Goal: Download file/media

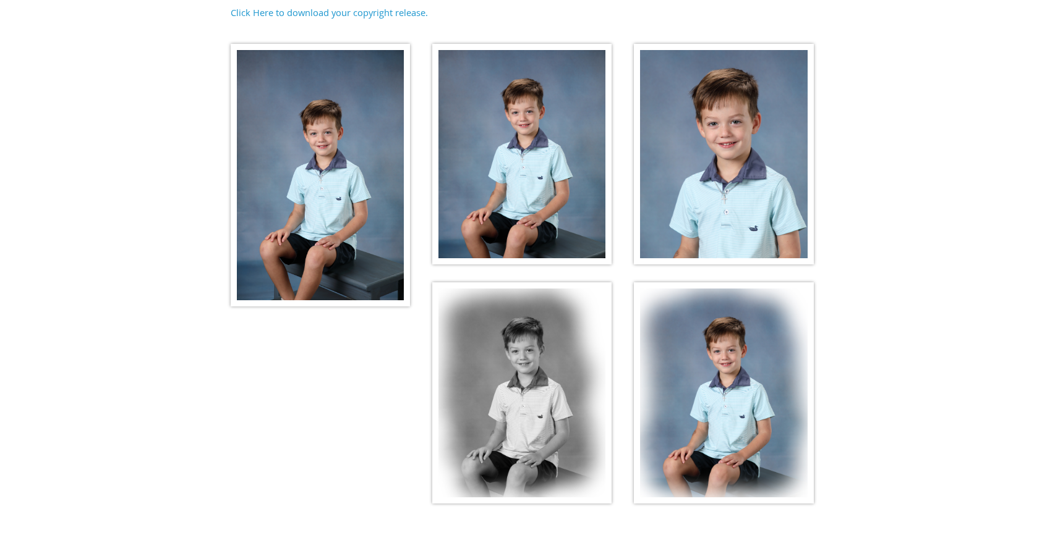
scroll to position [200, 0]
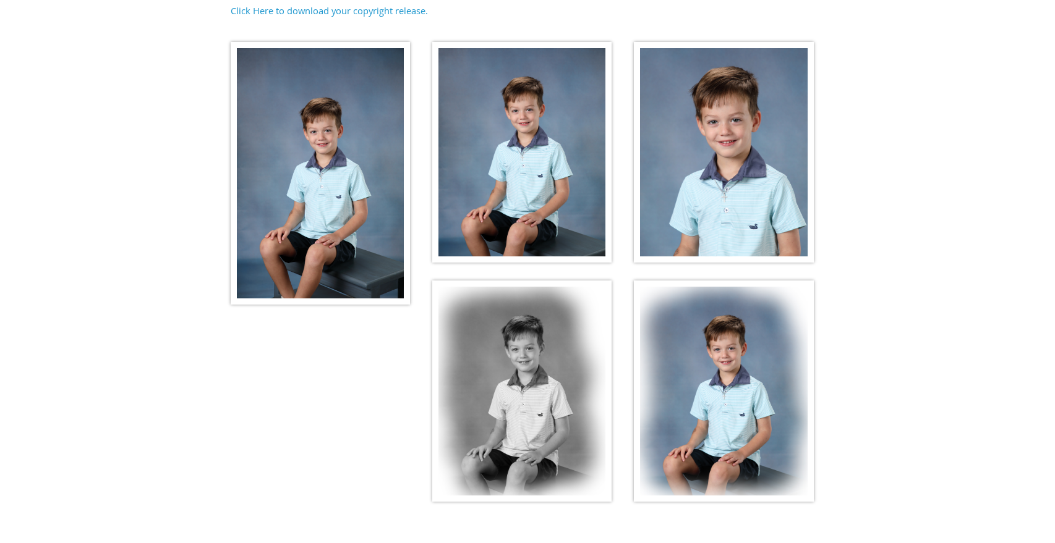
click at [300, 186] on img at bounding box center [320, 173] width 179 height 263
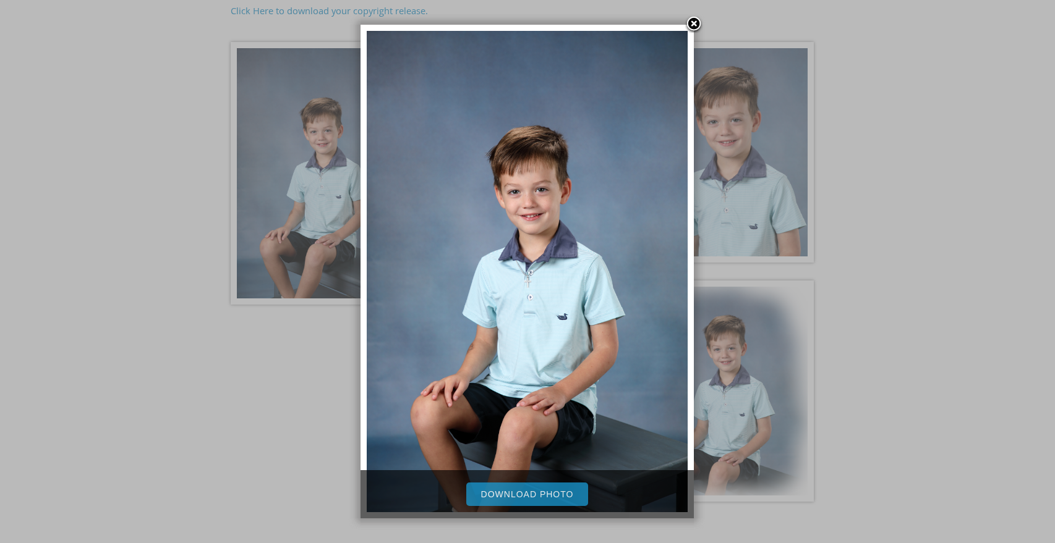
click at [550, 497] on link "Download Photo" at bounding box center [527, 494] width 122 height 23
click at [690, 24] on link at bounding box center [693, 24] width 19 height 19
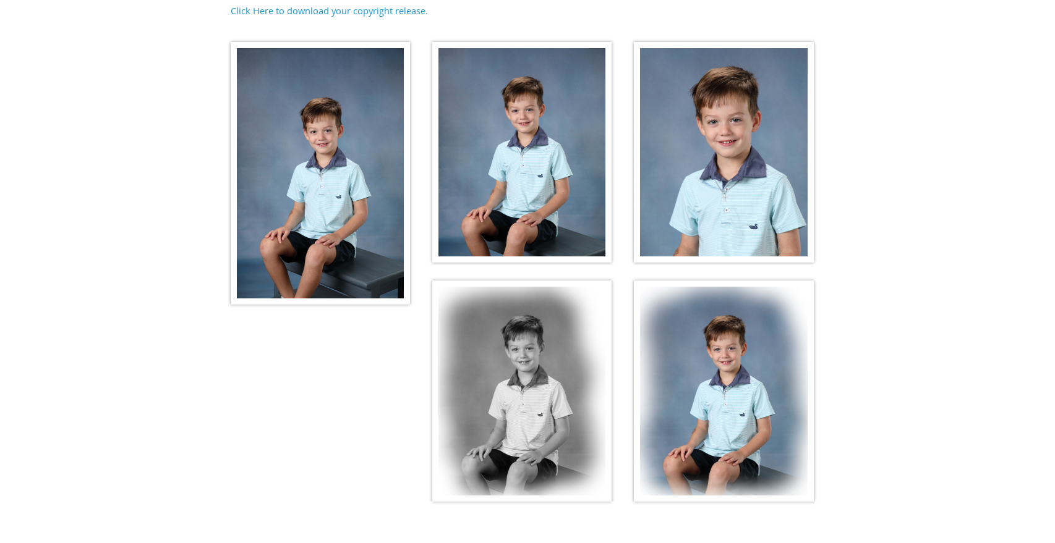
click at [514, 154] on img at bounding box center [521, 152] width 179 height 221
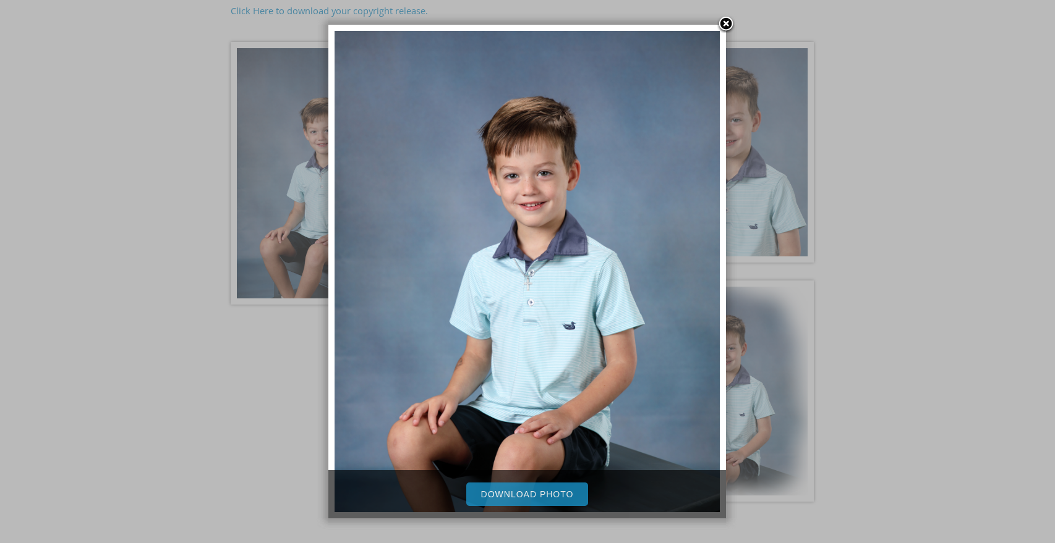
click at [550, 494] on link "Download Photo" at bounding box center [527, 494] width 122 height 23
click at [727, 25] on link at bounding box center [725, 24] width 19 height 19
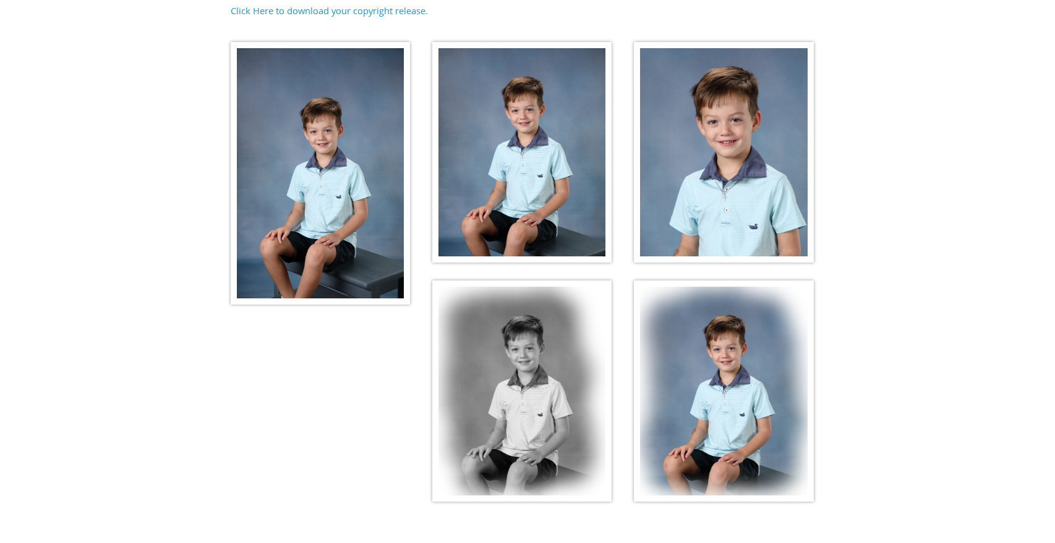
click at [710, 195] on img at bounding box center [723, 152] width 179 height 221
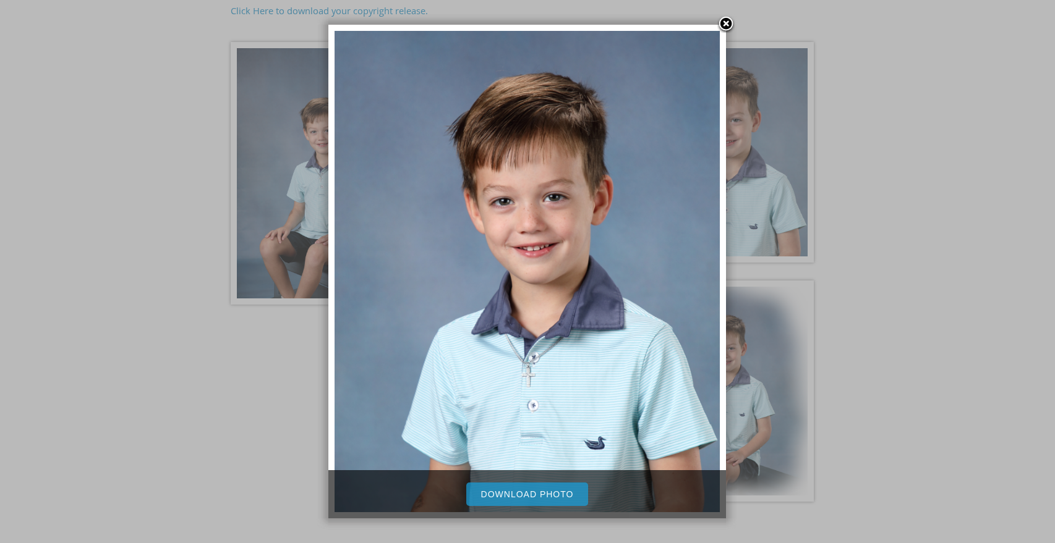
click at [578, 496] on link "Download Photo" at bounding box center [527, 494] width 122 height 23
click at [724, 24] on link at bounding box center [725, 24] width 19 height 19
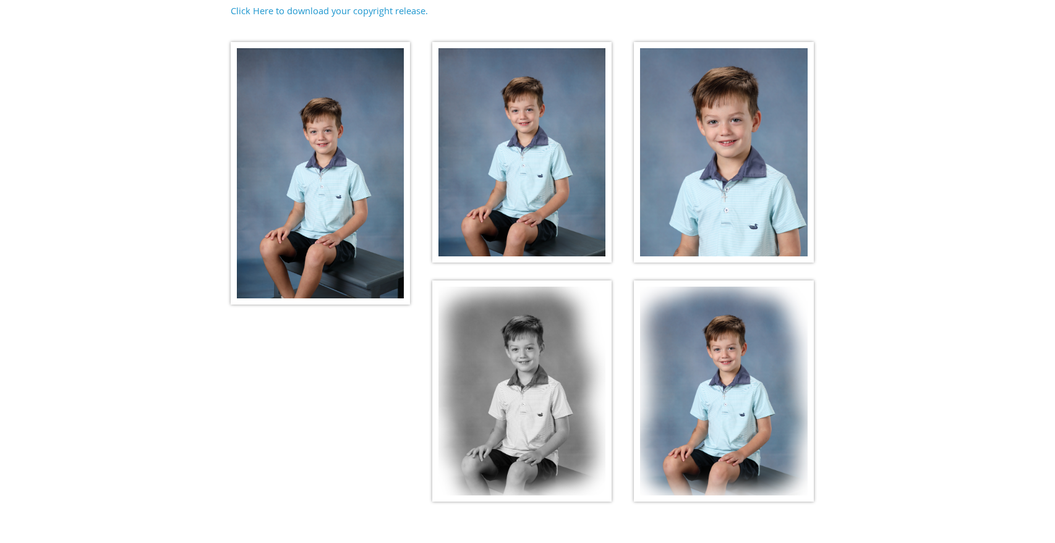
click at [524, 406] on img at bounding box center [521, 391] width 179 height 221
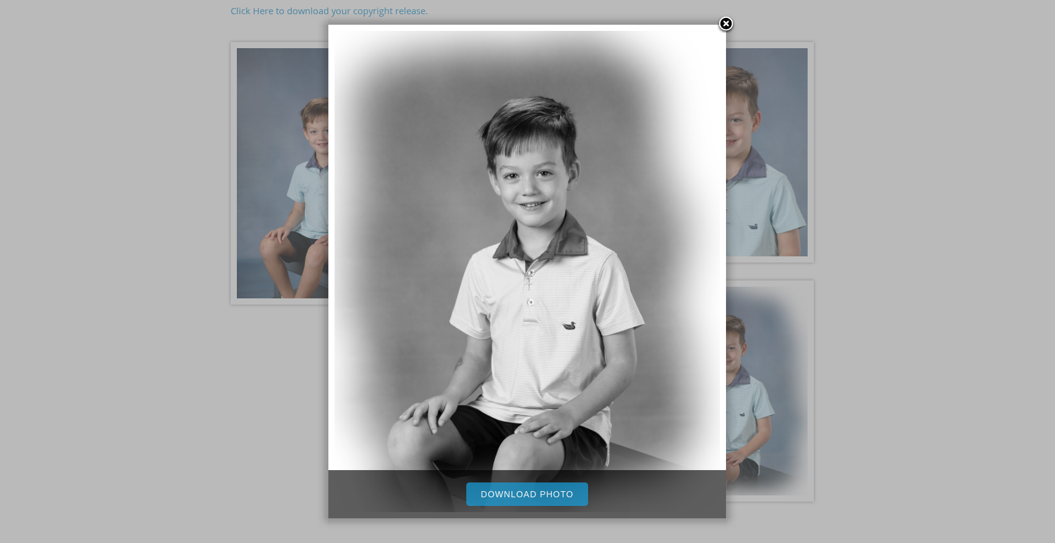
click at [532, 500] on link "Download Photo" at bounding box center [527, 494] width 122 height 23
click at [725, 26] on link at bounding box center [725, 24] width 19 height 19
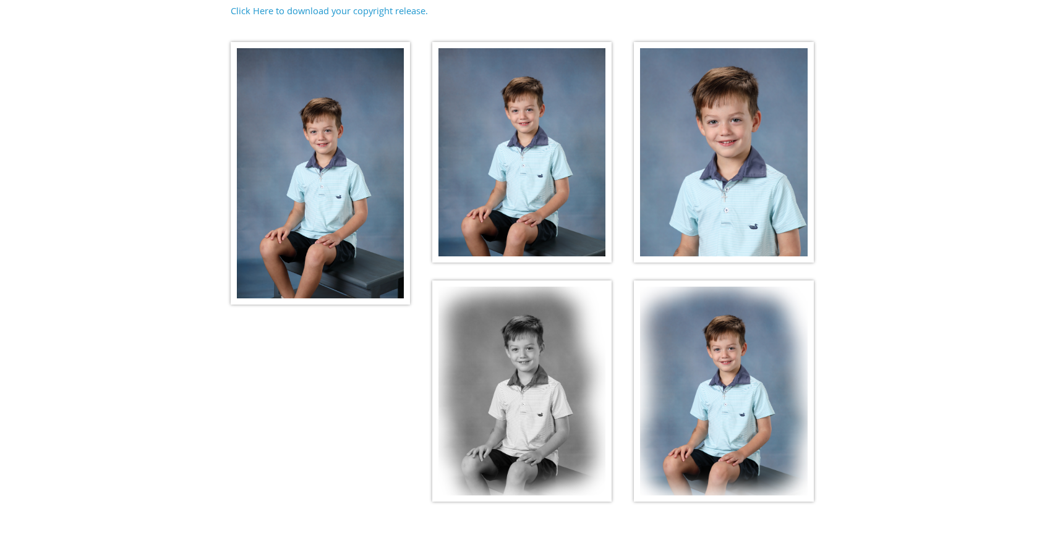
click at [743, 389] on img at bounding box center [723, 391] width 179 height 221
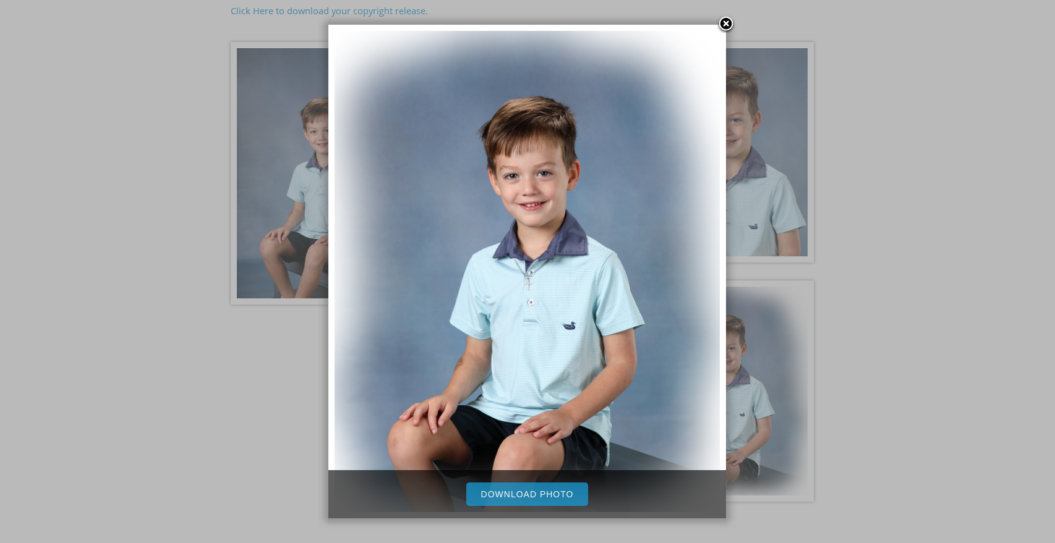
click at [550, 500] on link "Download Photo" at bounding box center [527, 494] width 122 height 23
click at [727, 23] on link at bounding box center [725, 24] width 19 height 19
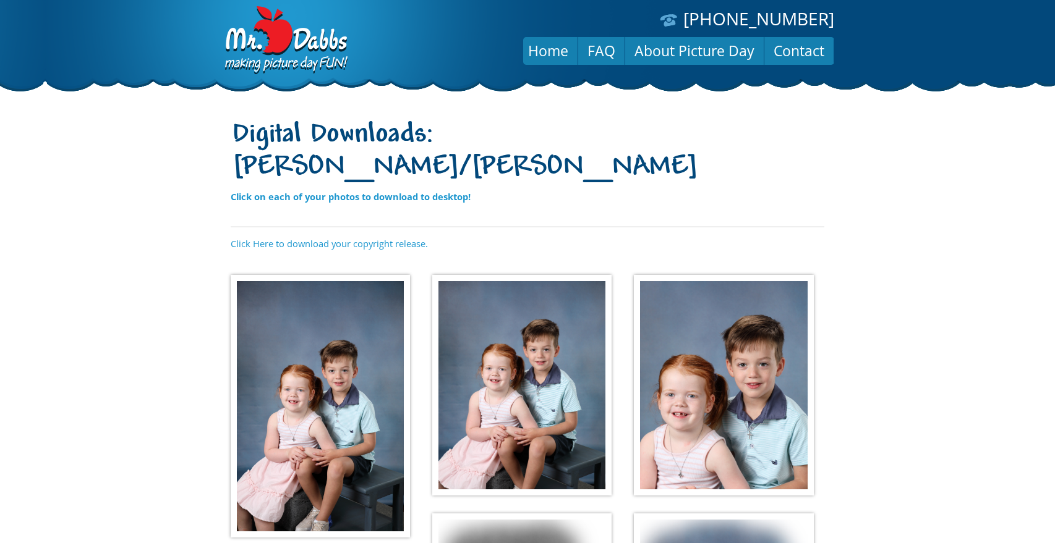
click at [329, 395] on img at bounding box center [320, 406] width 179 height 263
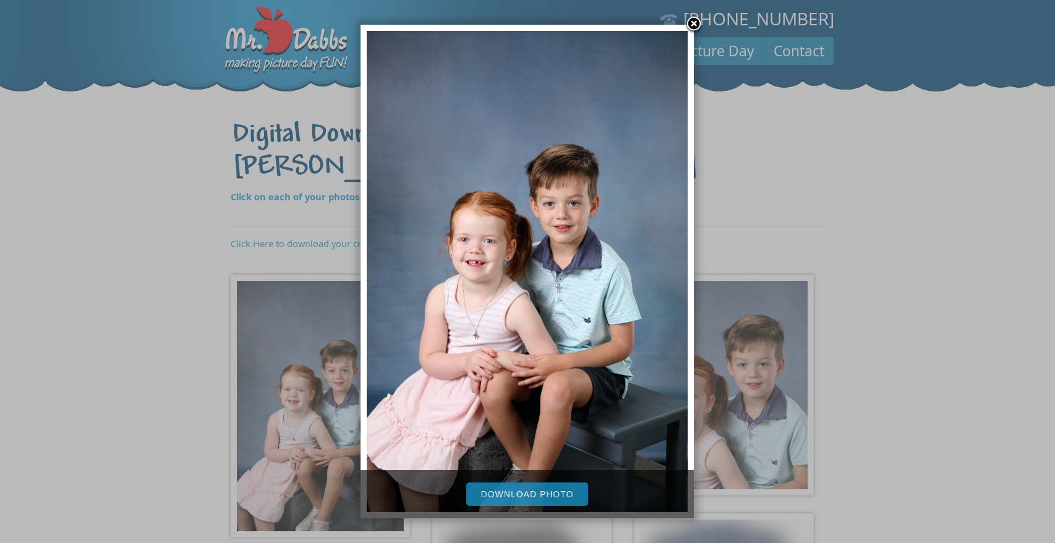
click at [508, 494] on link "Download Photo" at bounding box center [527, 494] width 122 height 23
click at [696, 25] on link at bounding box center [693, 24] width 19 height 19
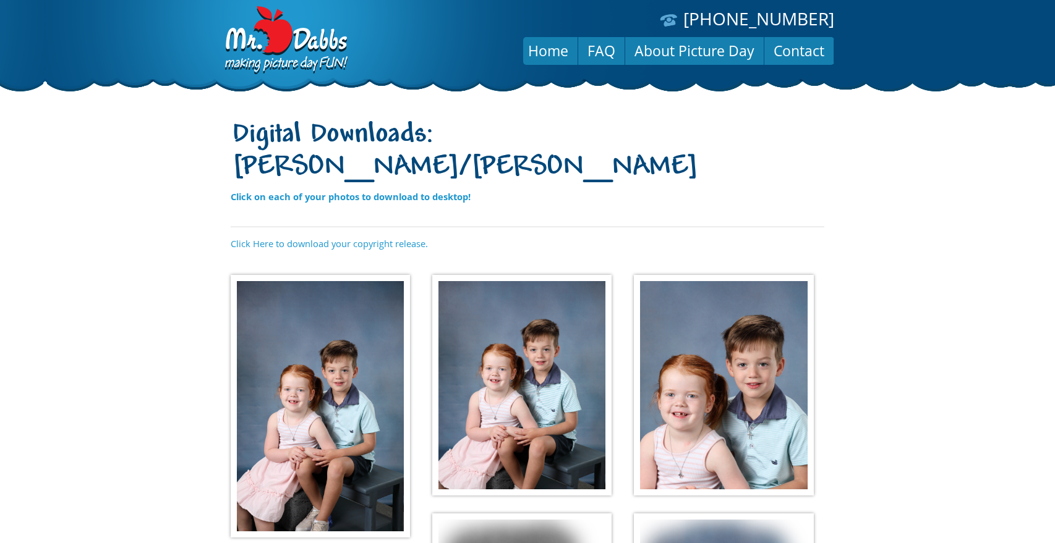
click at [524, 367] on img at bounding box center [521, 385] width 179 height 221
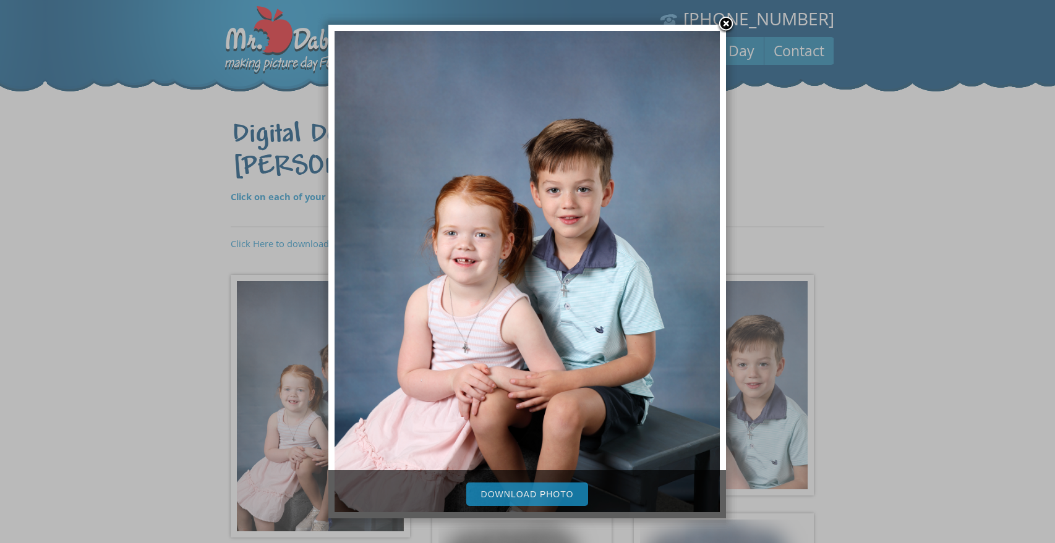
click at [511, 491] on link "Download Photo" at bounding box center [527, 494] width 122 height 23
click at [728, 28] on link at bounding box center [725, 24] width 19 height 19
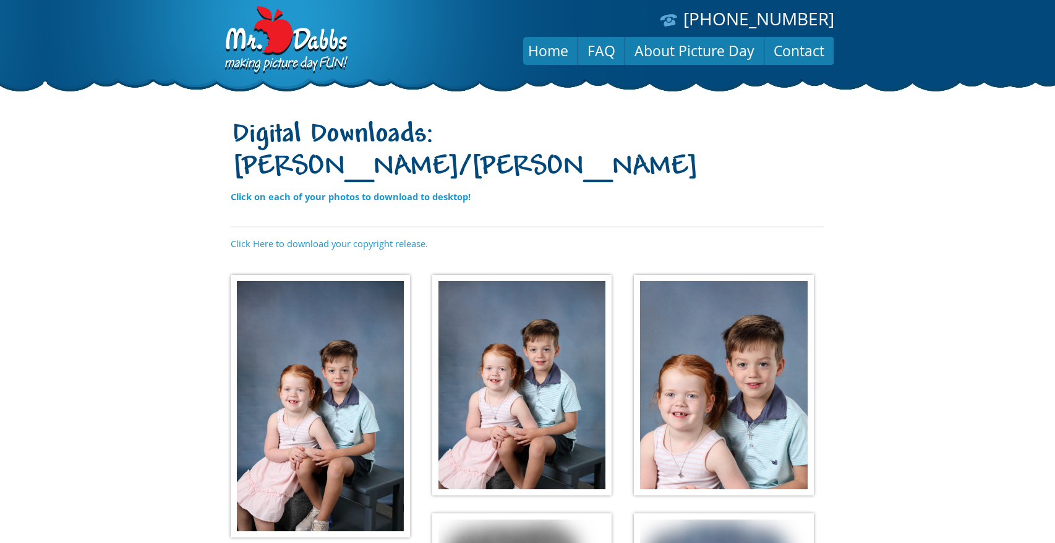
click at [773, 365] on img at bounding box center [723, 385] width 179 height 221
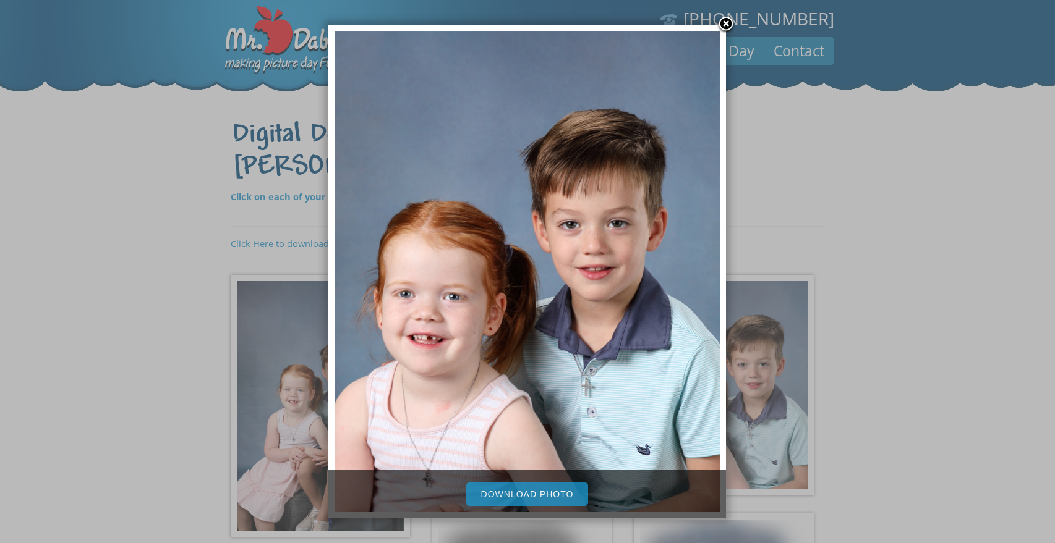
click at [511, 498] on link "Download Photo" at bounding box center [527, 494] width 122 height 23
click at [723, 27] on link at bounding box center [725, 24] width 19 height 19
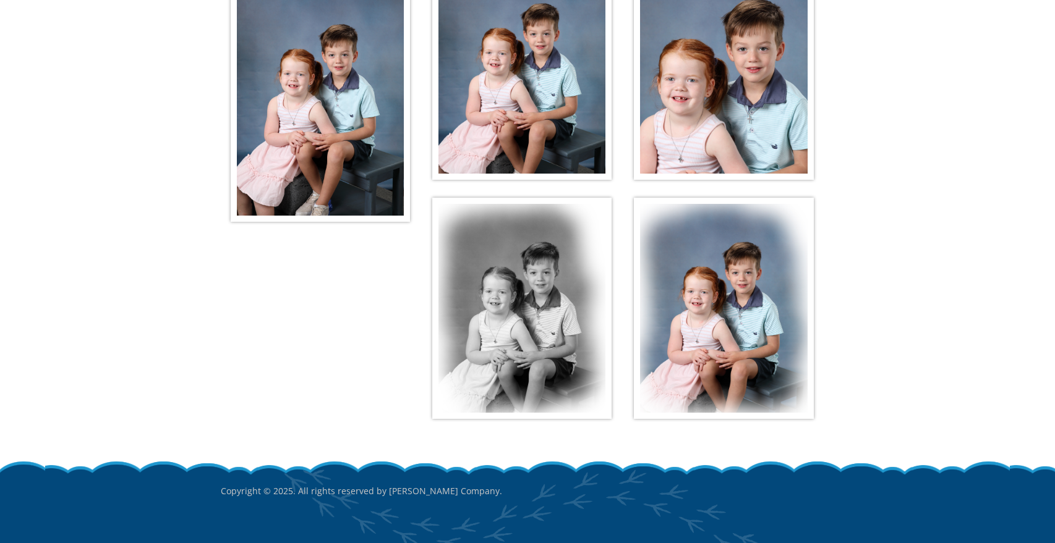
scroll to position [315, 0]
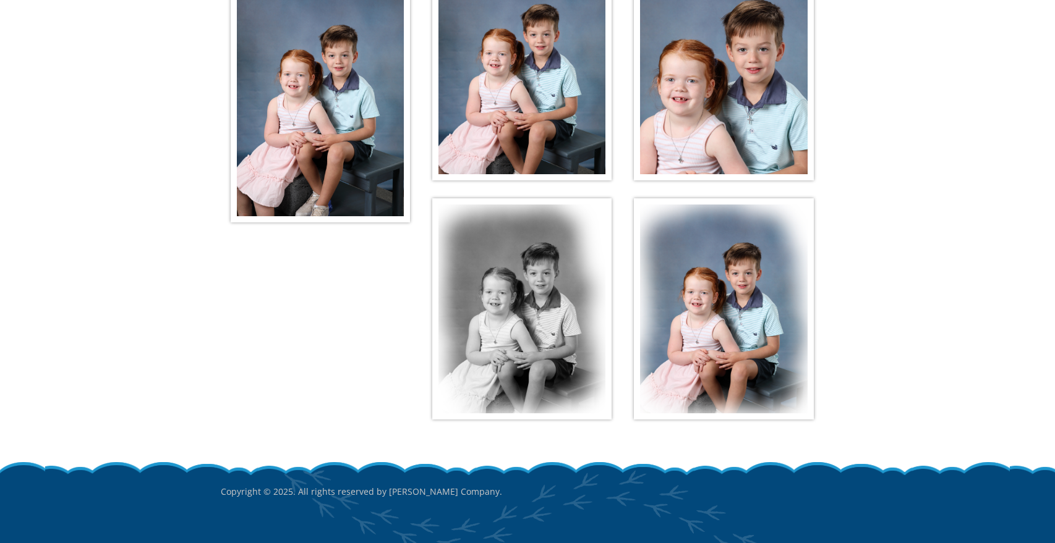
click at [548, 288] on img at bounding box center [521, 308] width 179 height 221
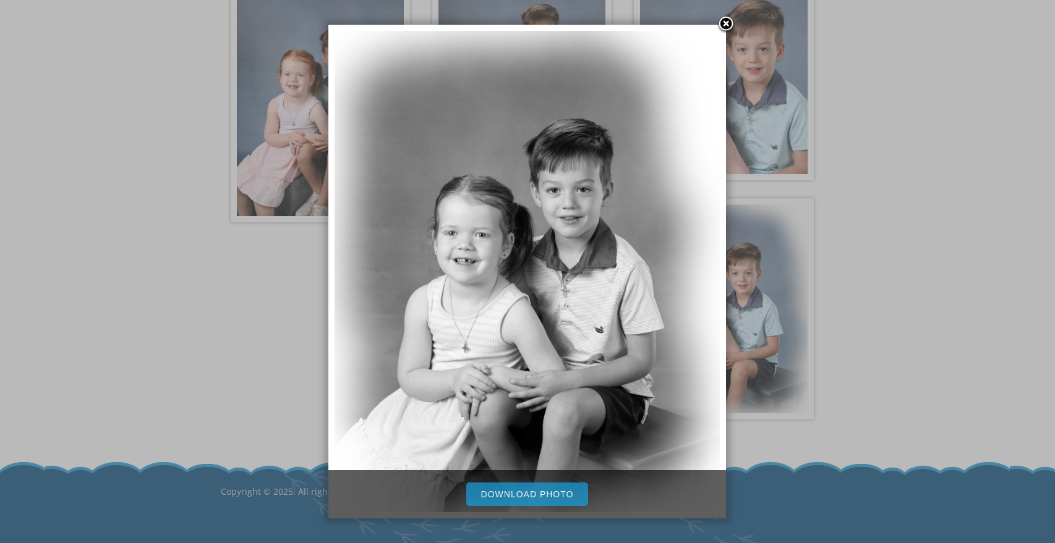
click at [525, 500] on link "Download Photo" at bounding box center [527, 494] width 122 height 23
click at [726, 26] on link at bounding box center [725, 24] width 19 height 19
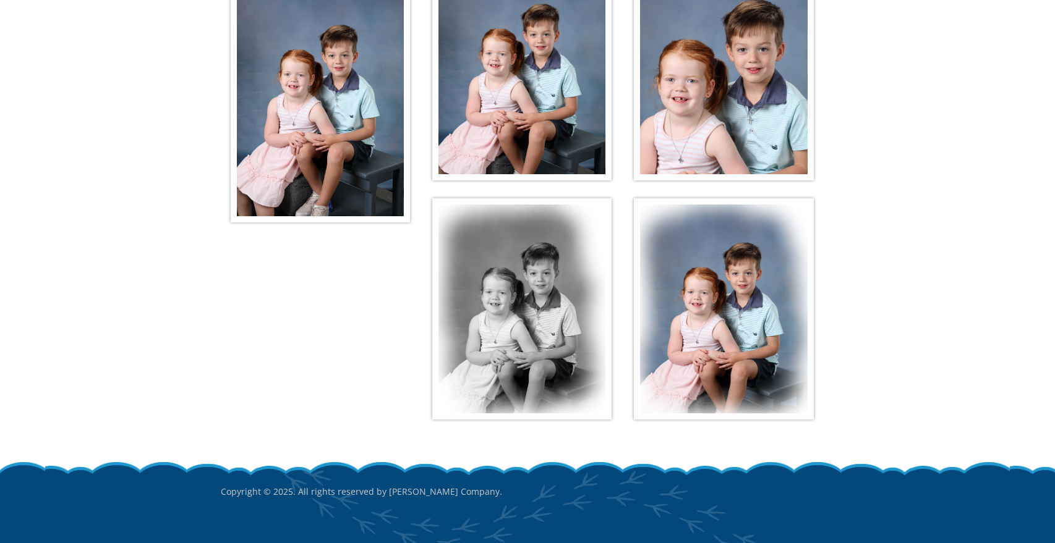
click at [760, 263] on img at bounding box center [723, 308] width 179 height 221
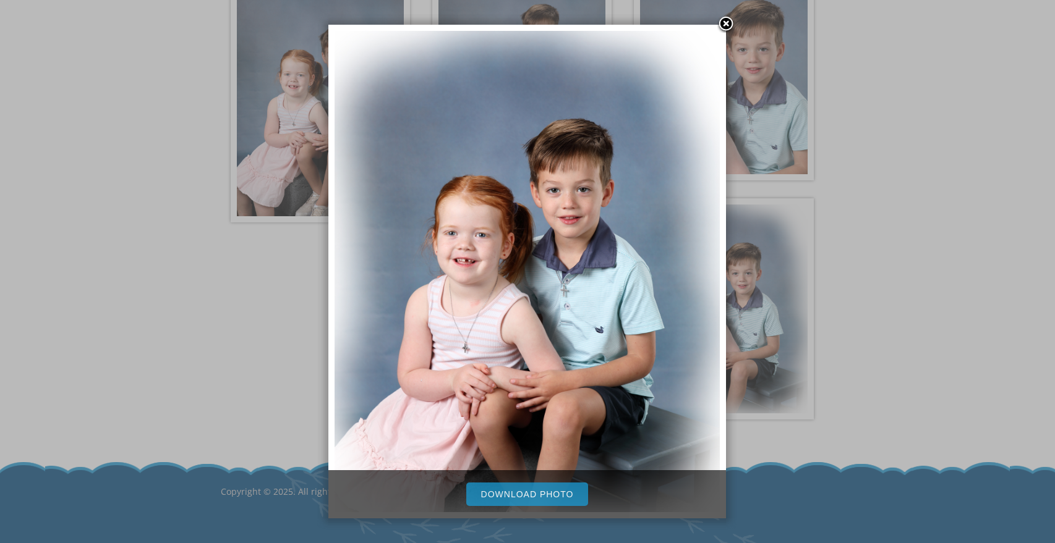
click at [550, 501] on link "Download Photo" at bounding box center [527, 494] width 122 height 23
click at [728, 25] on link at bounding box center [725, 24] width 19 height 19
